Goal: Task Accomplishment & Management: Complete application form

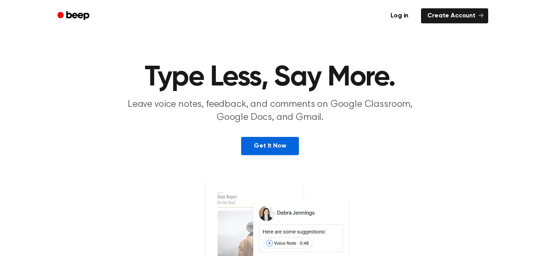
click at [257, 146] on link "Get It Now" at bounding box center [269, 146] width 57 height 18
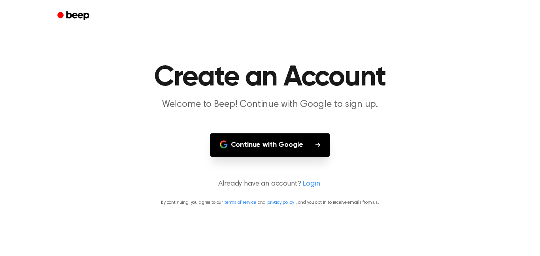
click at [257, 146] on button "Continue with Google" at bounding box center [270, 144] width 120 height 23
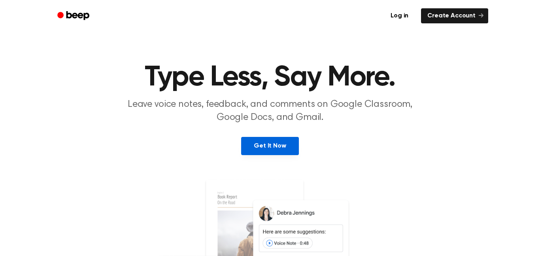
click at [263, 149] on link "Get It Now" at bounding box center [269, 146] width 57 height 18
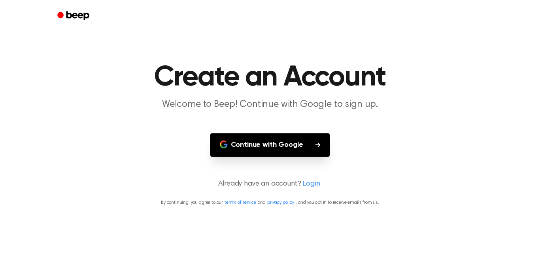
click at [263, 149] on button "Continue with Google" at bounding box center [270, 144] width 120 height 23
